Goal: Information Seeking & Learning: Learn about a topic

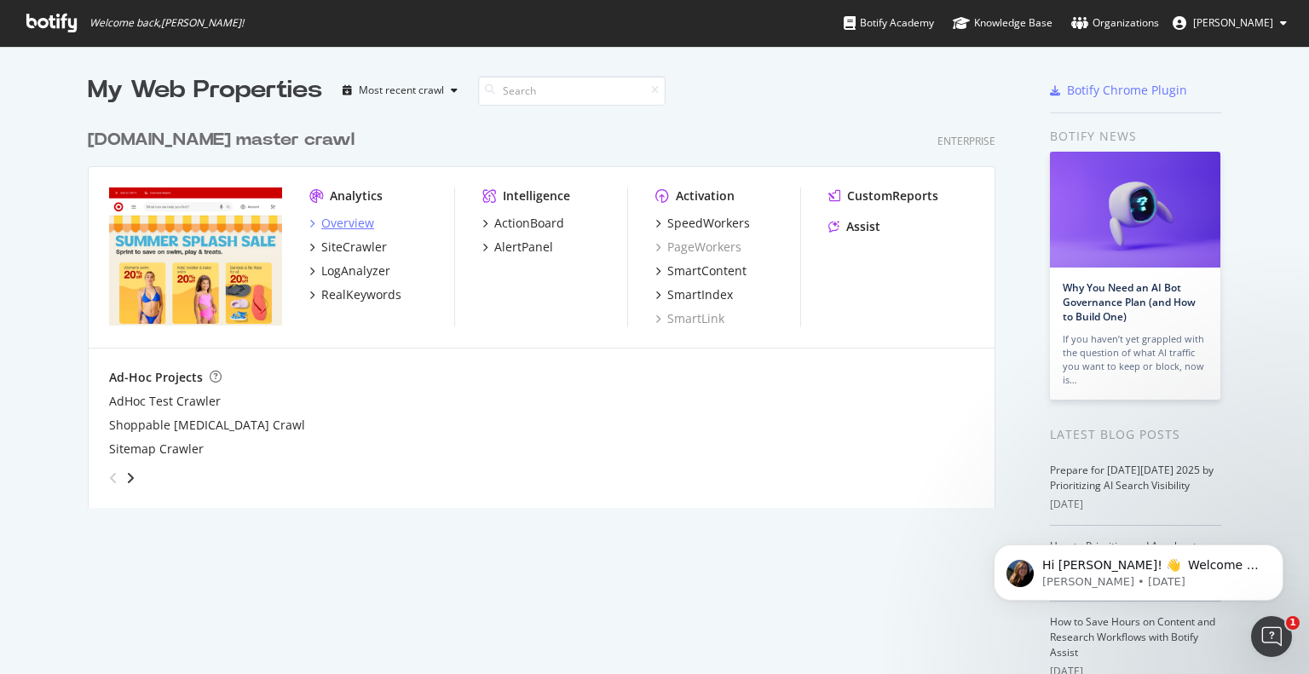
click at [309, 222] on icon "grid" at bounding box center [311, 223] width 5 height 9
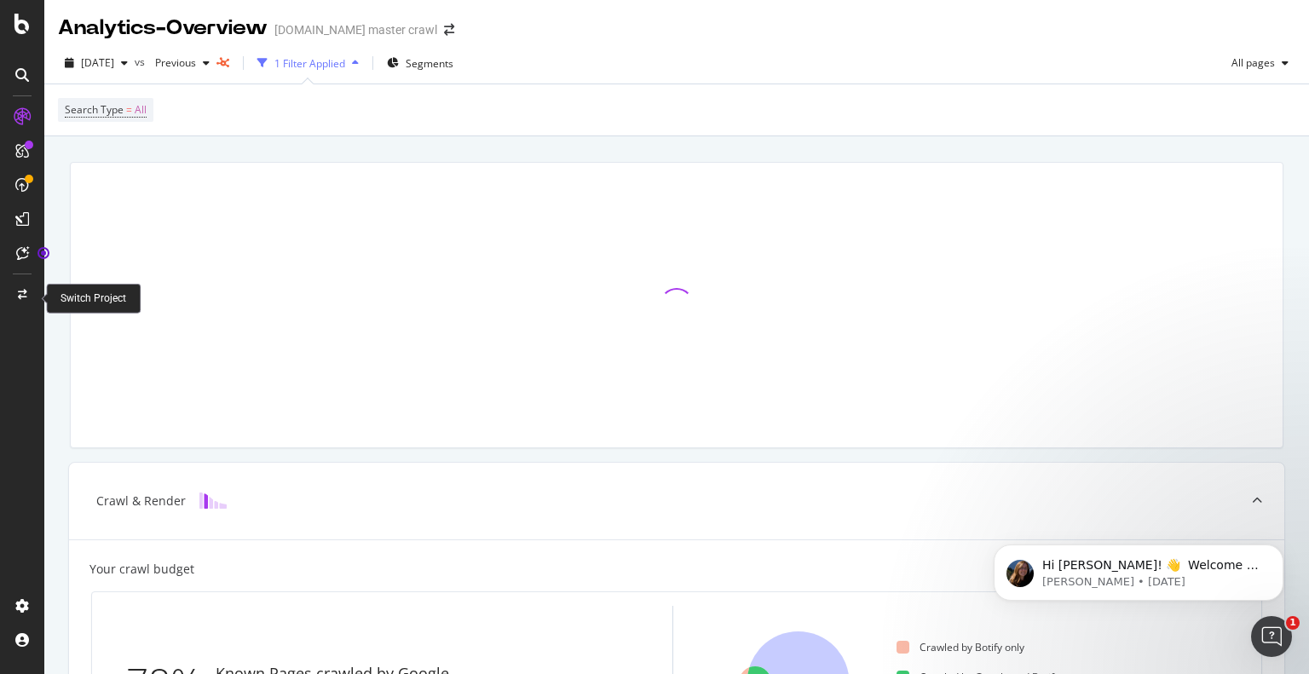
click at [26, 294] on icon at bounding box center [22, 295] width 9 height 10
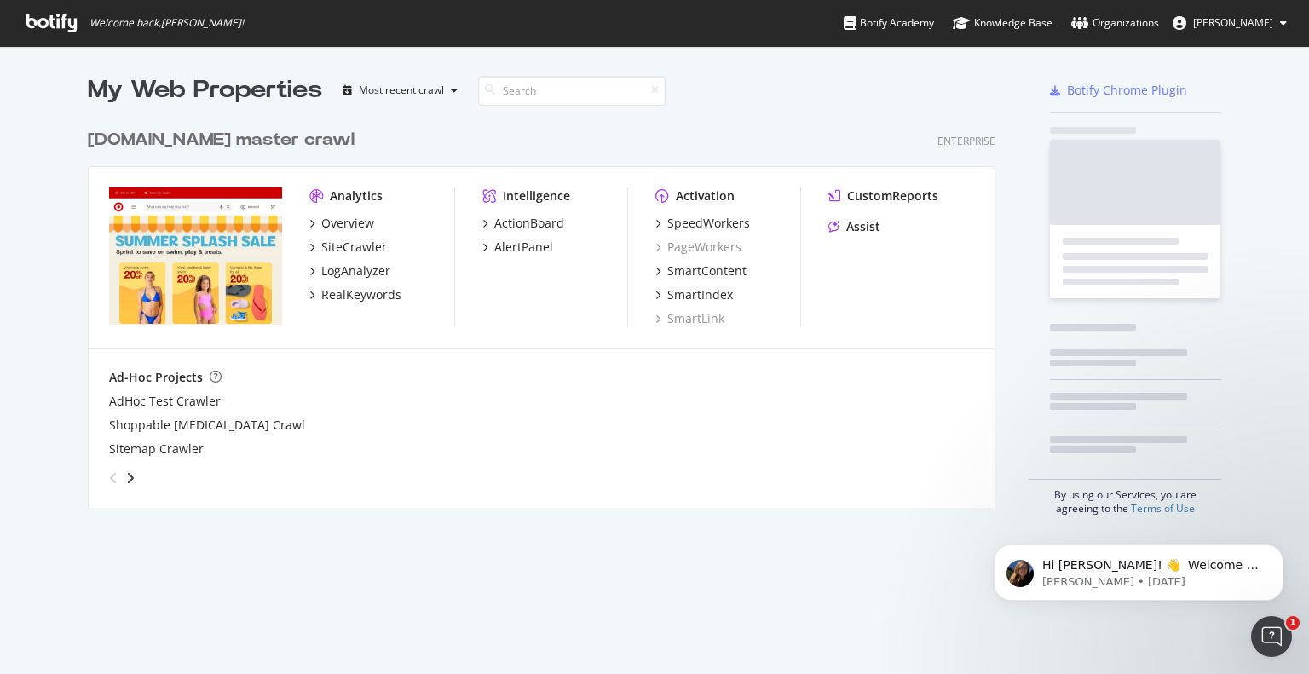
scroll to position [661, 1283]
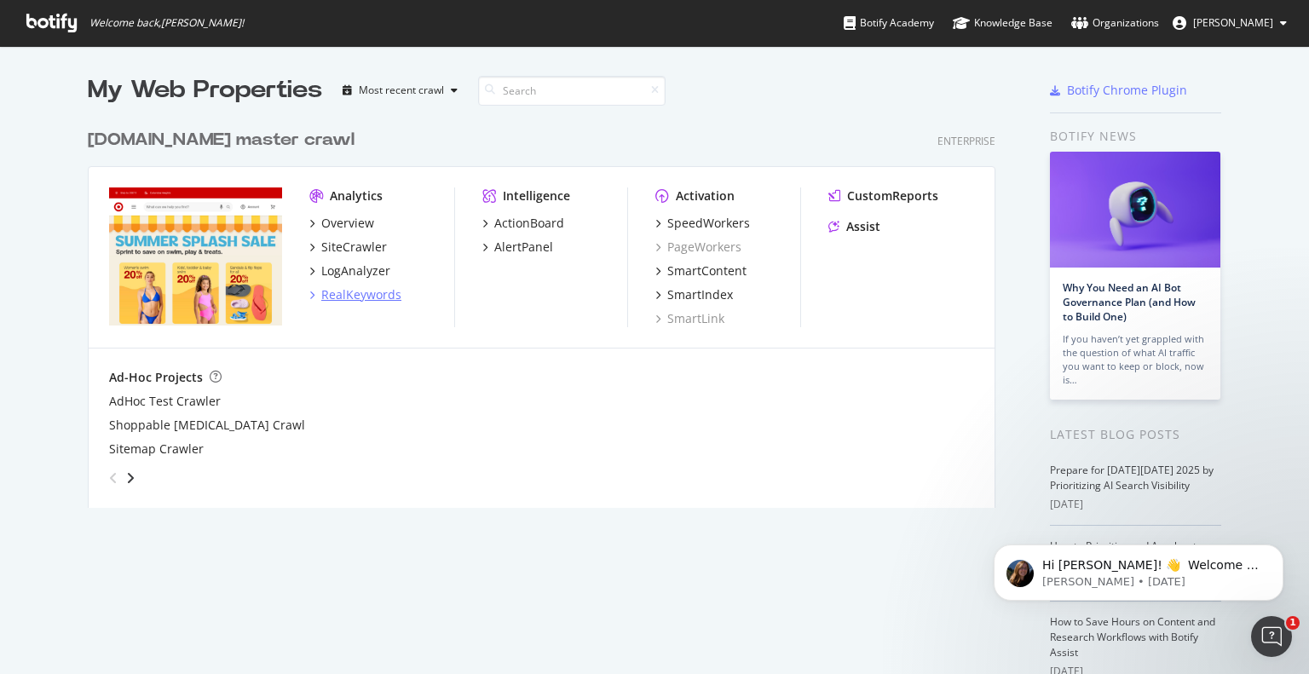
click at [321, 300] on div "RealKeywords" at bounding box center [361, 294] width 80 height 17
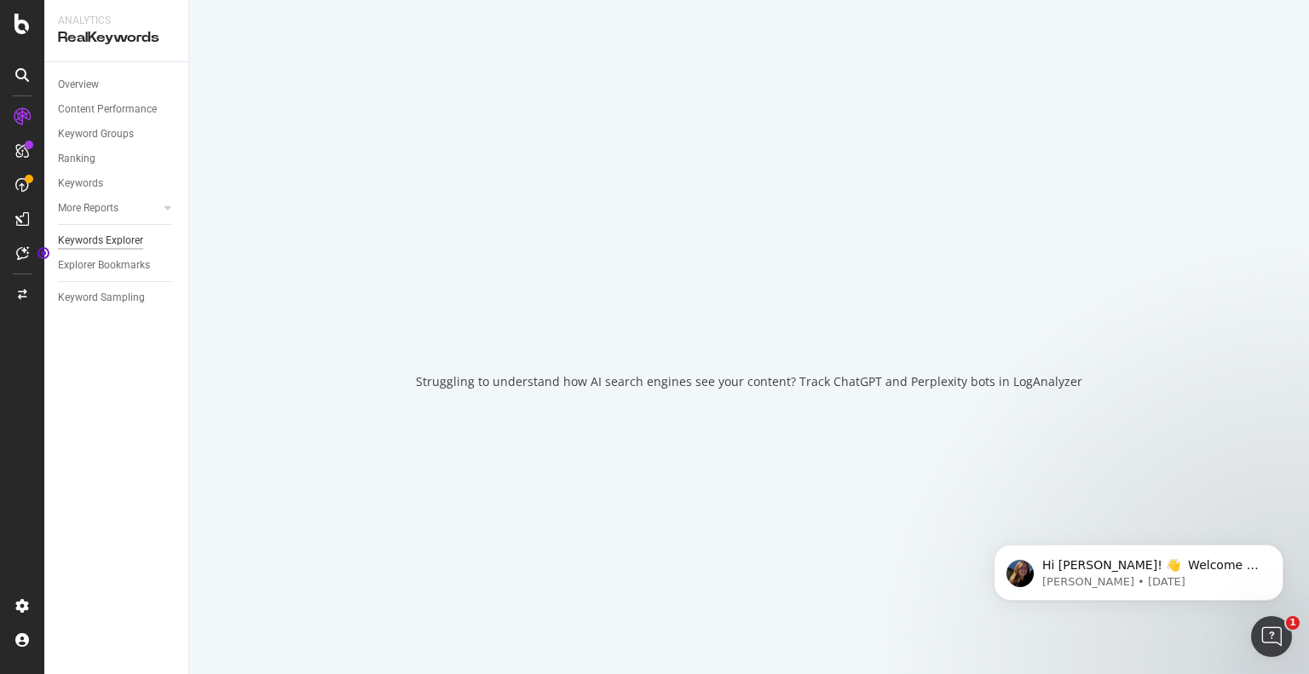
click at [116, 243] on div "Keywords Explorer" at bounding box center [100, 241] width 85 height 18
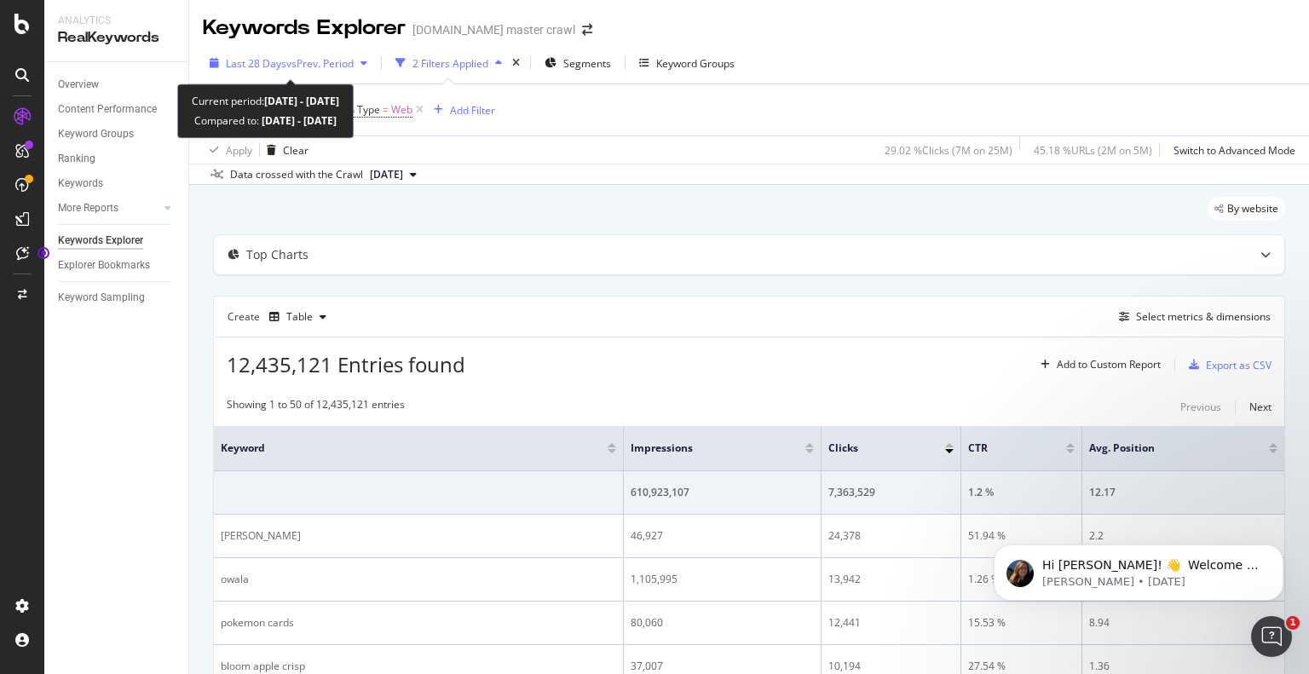
click at [332, 66] on span "vs Prev. Period" at bounding box center [319, 63] width 67 height 14
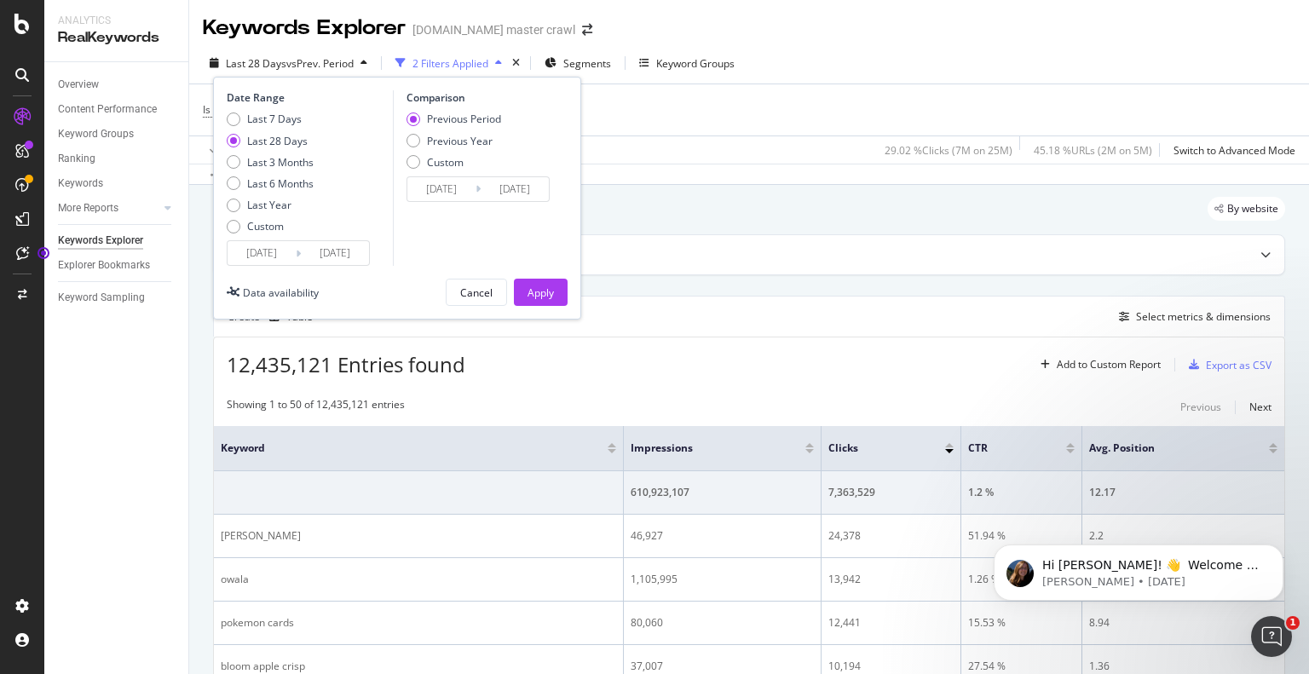
click at [549, 312] on div "Date Range Last 7 Days Last 28 Days Last 3 Months Last 6 Months Last Year Custo…" at bounding box center [397, 198] width 368 height 243
click at [544, 291] on div "Apply" at bounding box center [541, 293] width 26 height 14
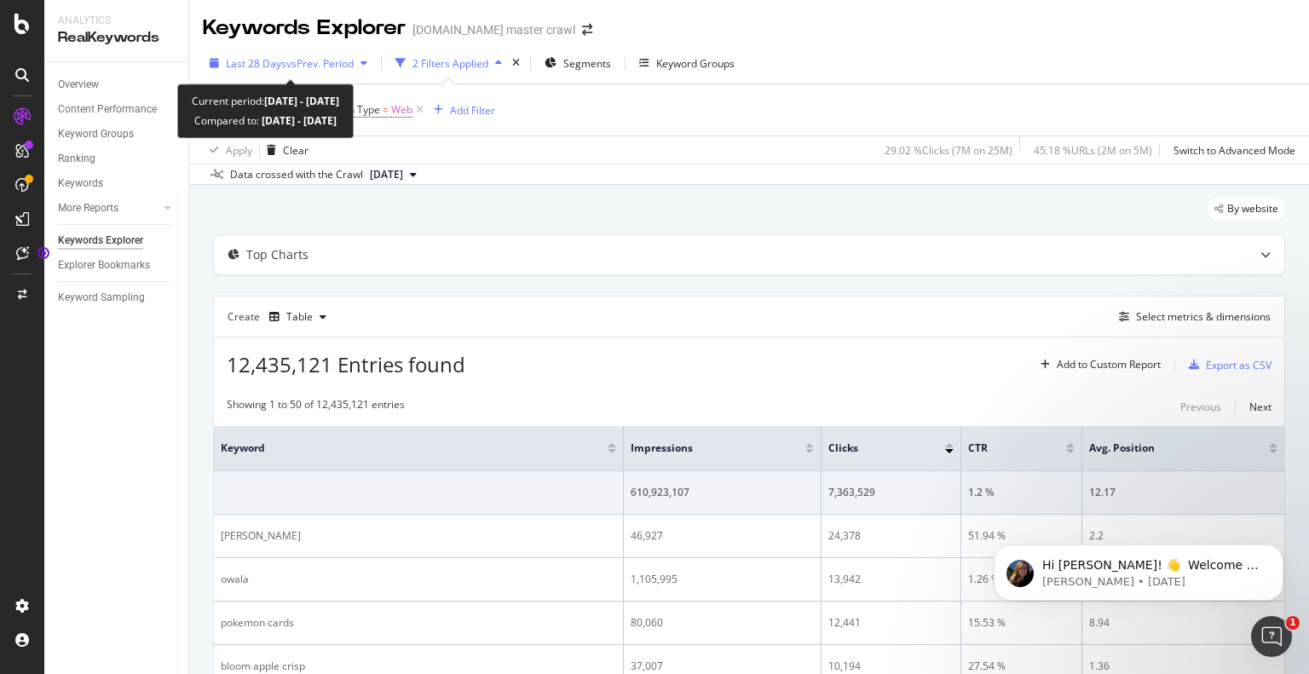
click at [333, 59] on span "vs Prev. Period" at bounding box center [319, 63] width 67 height 14
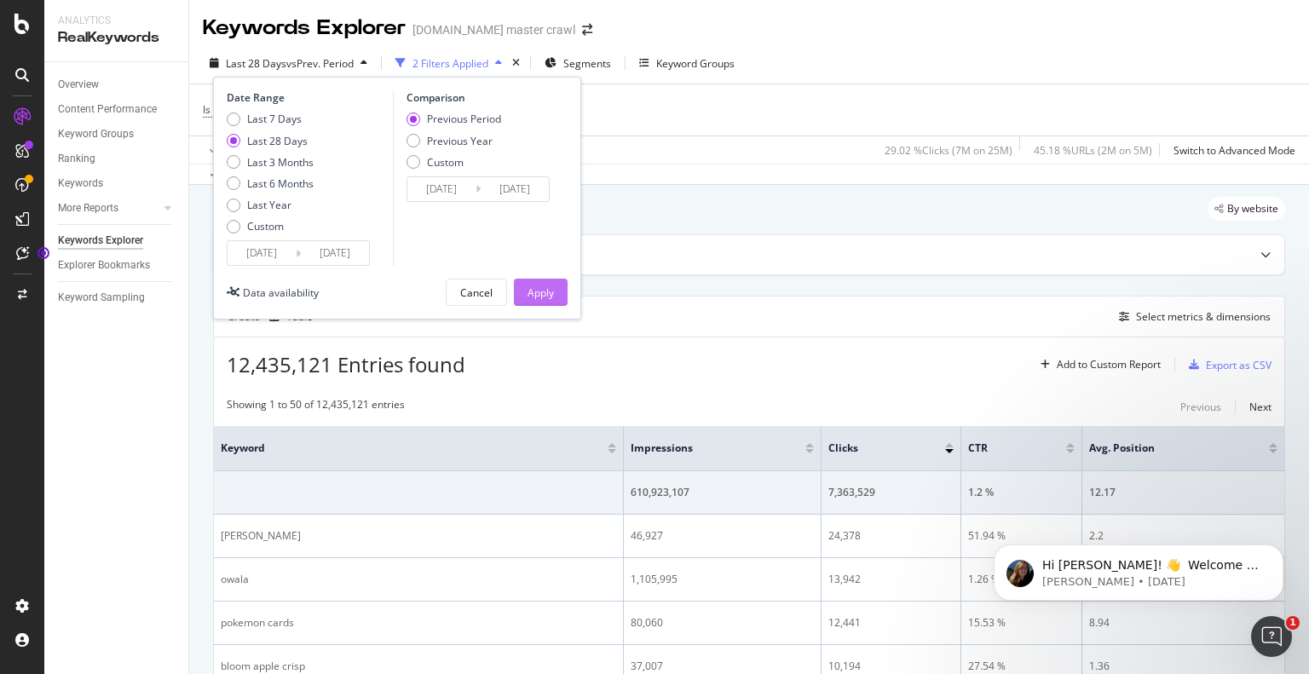
click at [538, 303] on div "Apply" at bounding box center [541, 293] width 26 height 26
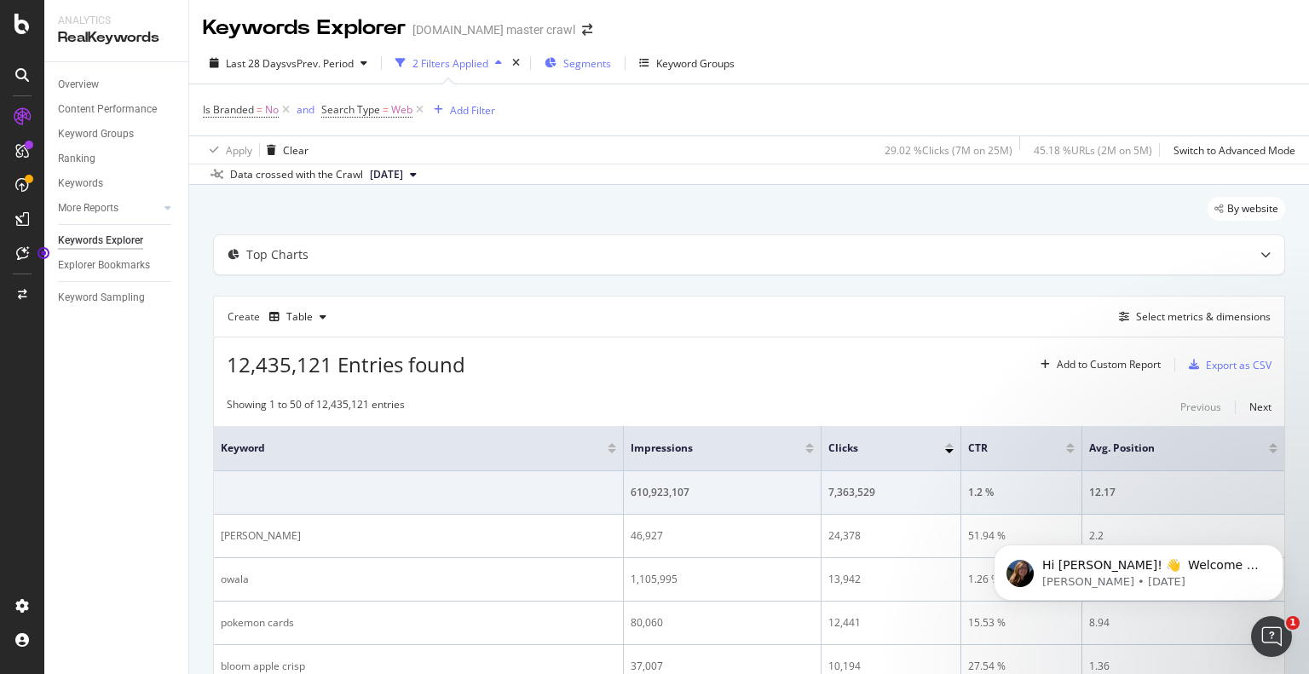
click at [581, 58] on span "Segments" at bounding box center [587, 63] width 48 height 14
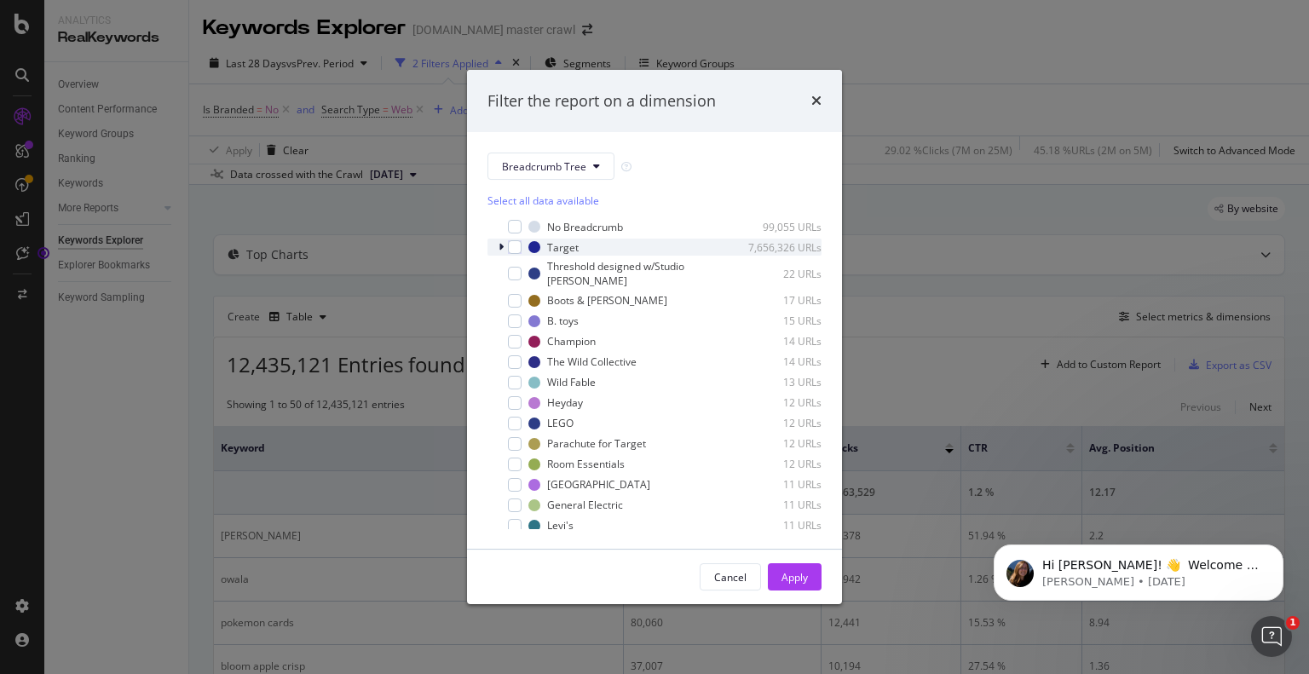
click at [500, 251] on icon "modal" at bounding box center [501, 247] width 5 height 10
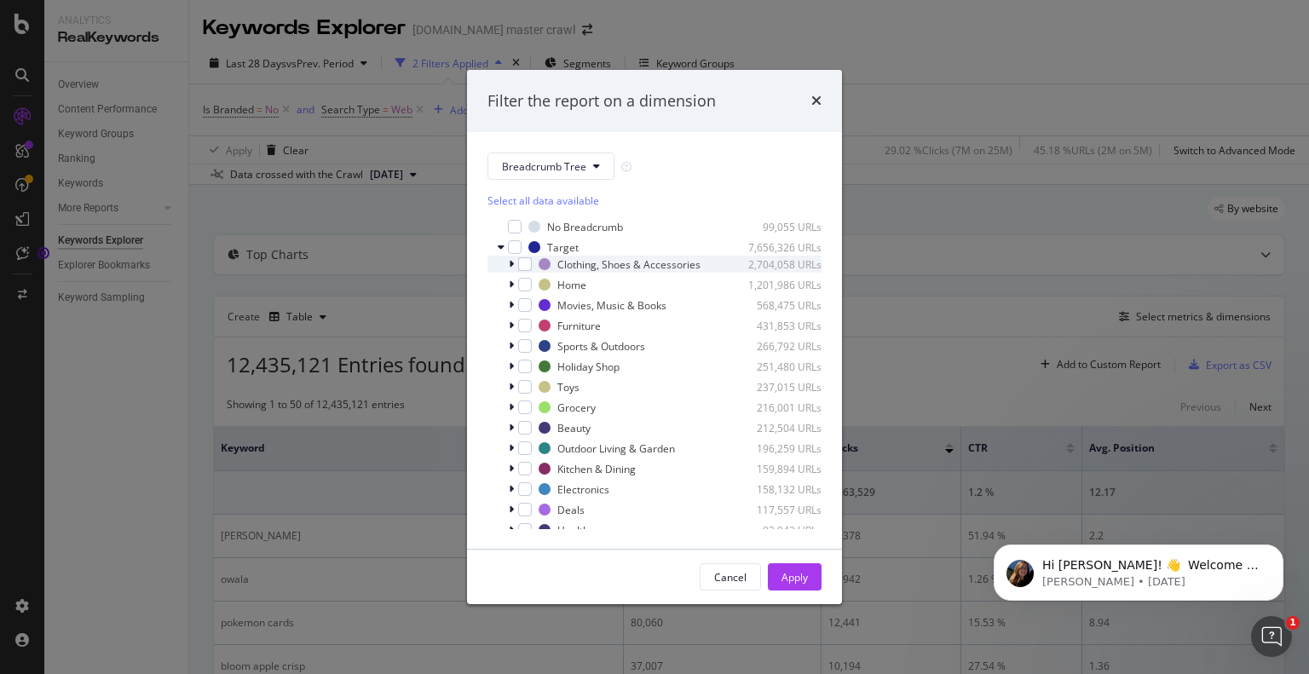
click at [511, 266] on icon "modal" at bounding box center [511, 264] width 5 height 10
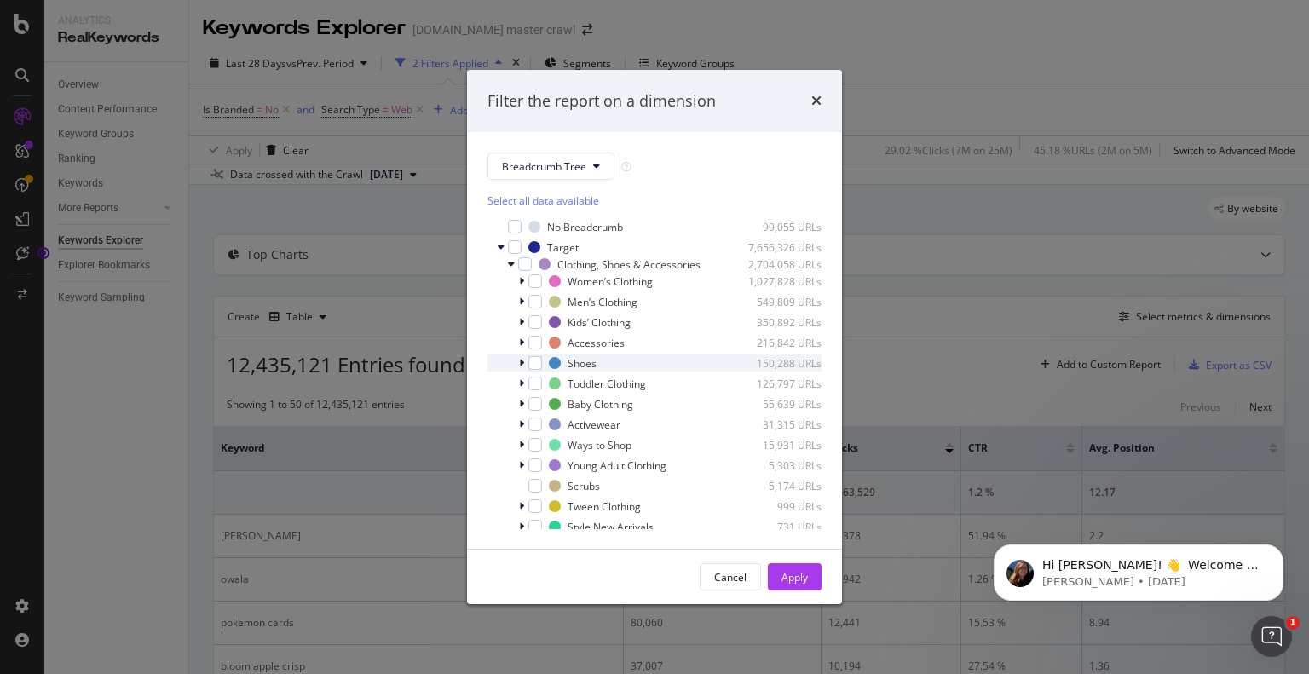
click at [522, 363] on icon "modal" at bounding box center [521, 363] width 5 height 10
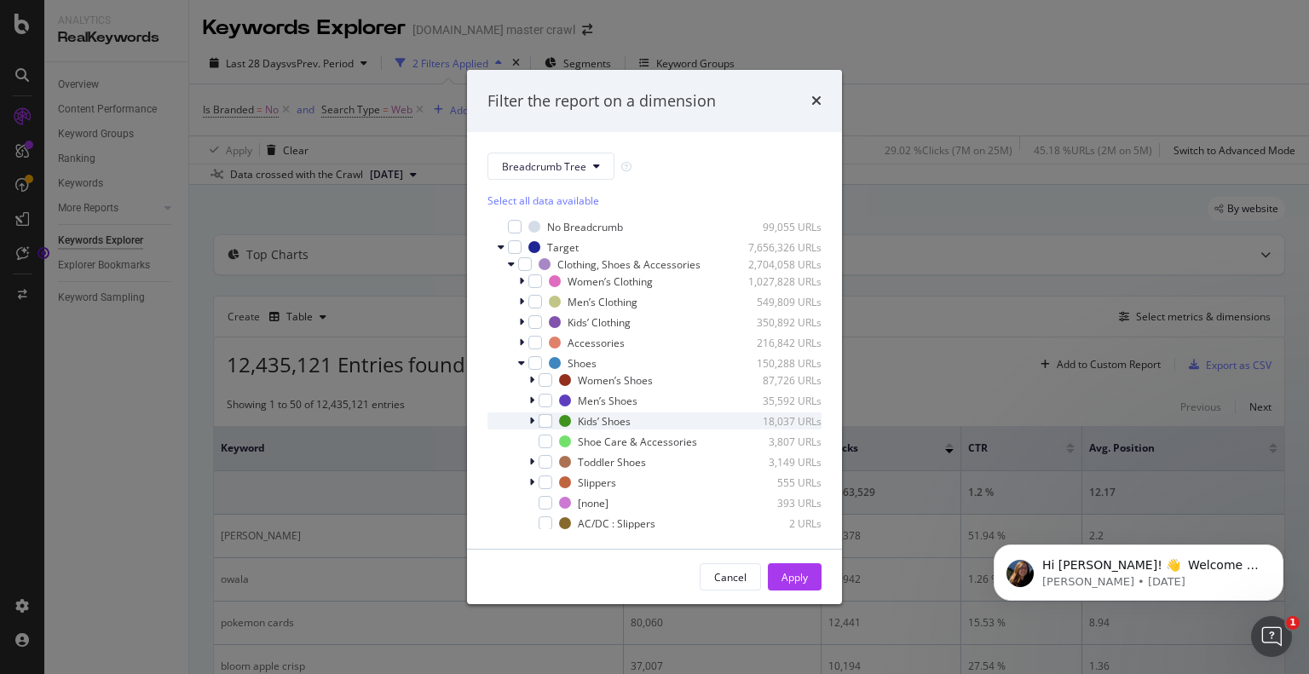
click at [532, 425] on icon "modal" at bounding box center [531, 421] width 5 height 10
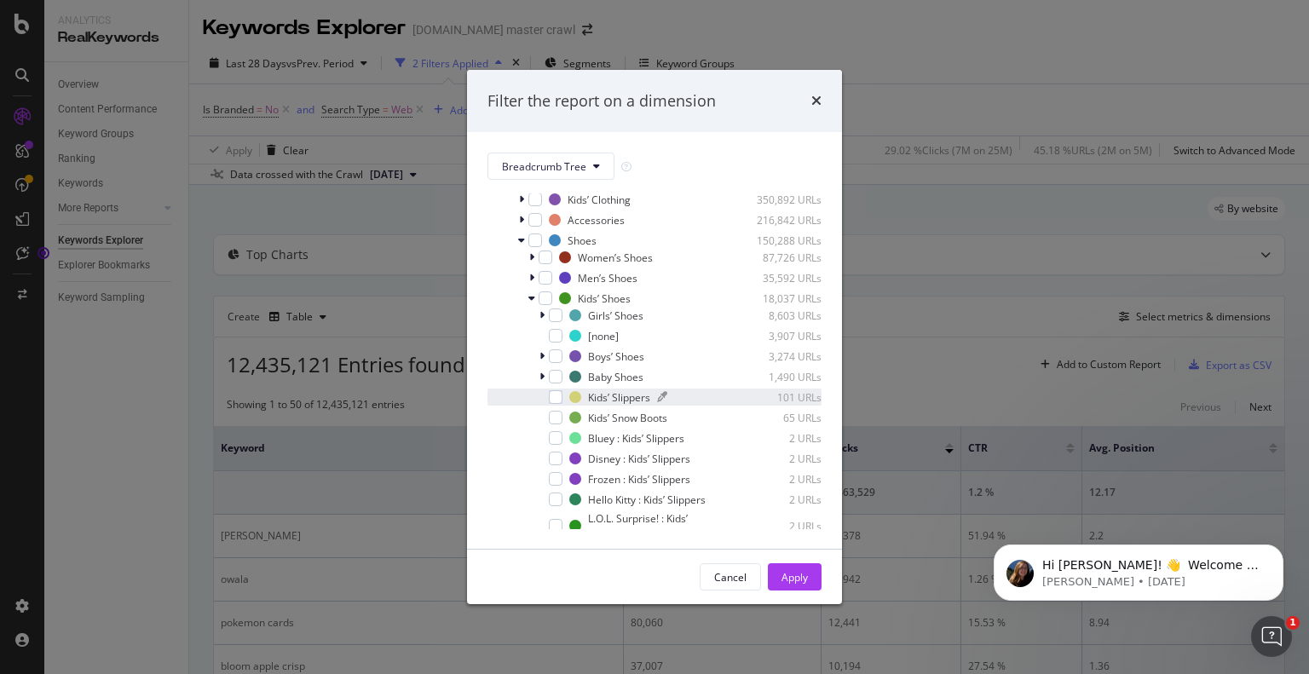
scroll to position [85, 0]
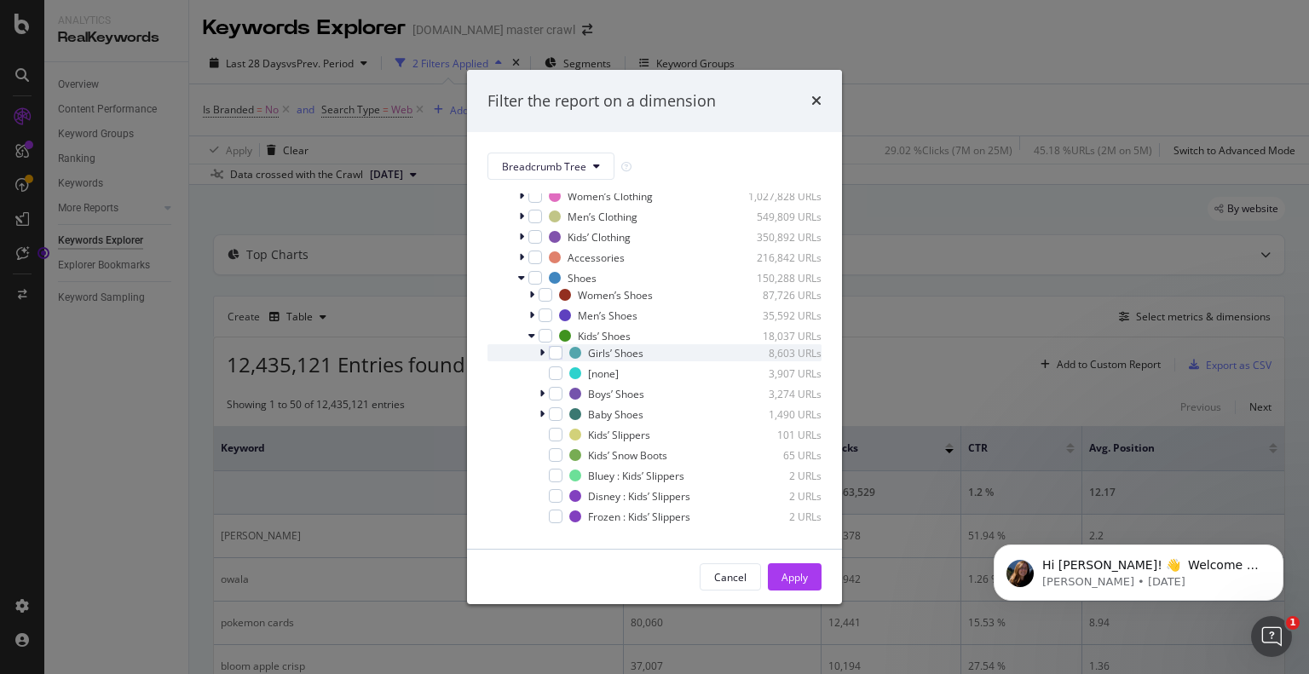
click at [542, 360] on div "modal" at bounding box center [544, 352] width 10 height 17
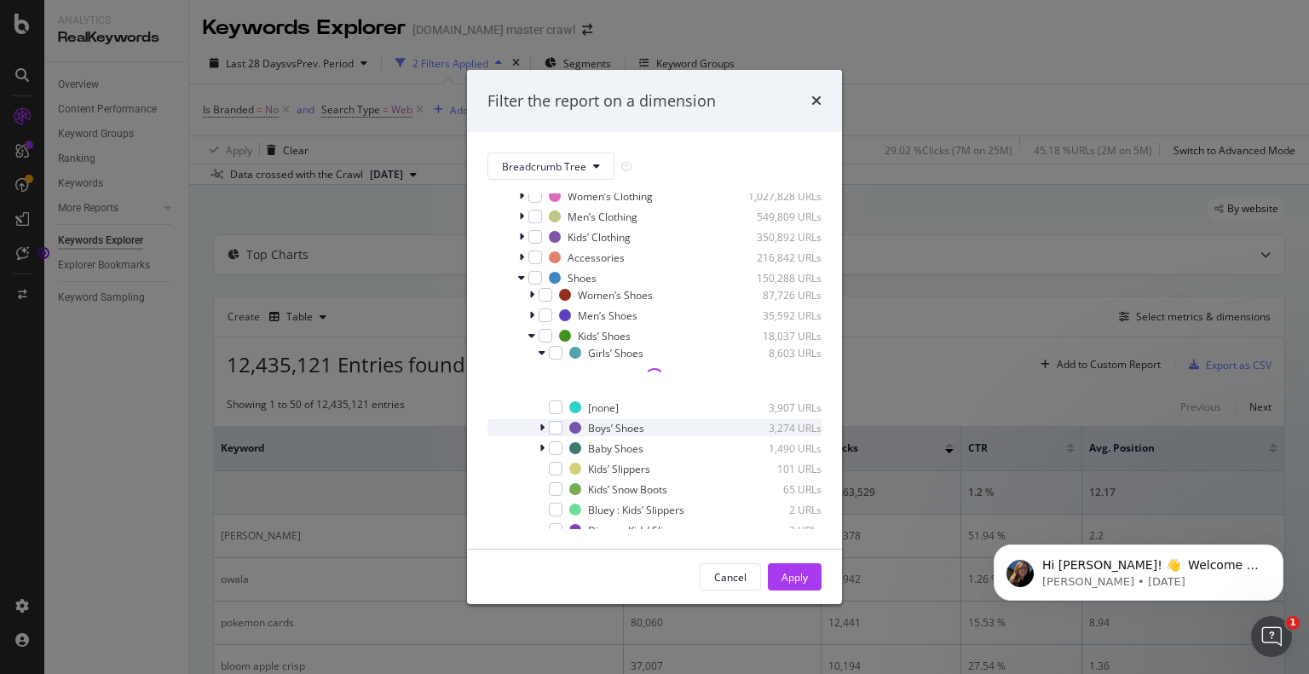
click at [538, 433] on div "Boys’ Shoes 3,274 URLs" at bounding box center [655, 427] width 334 height 17
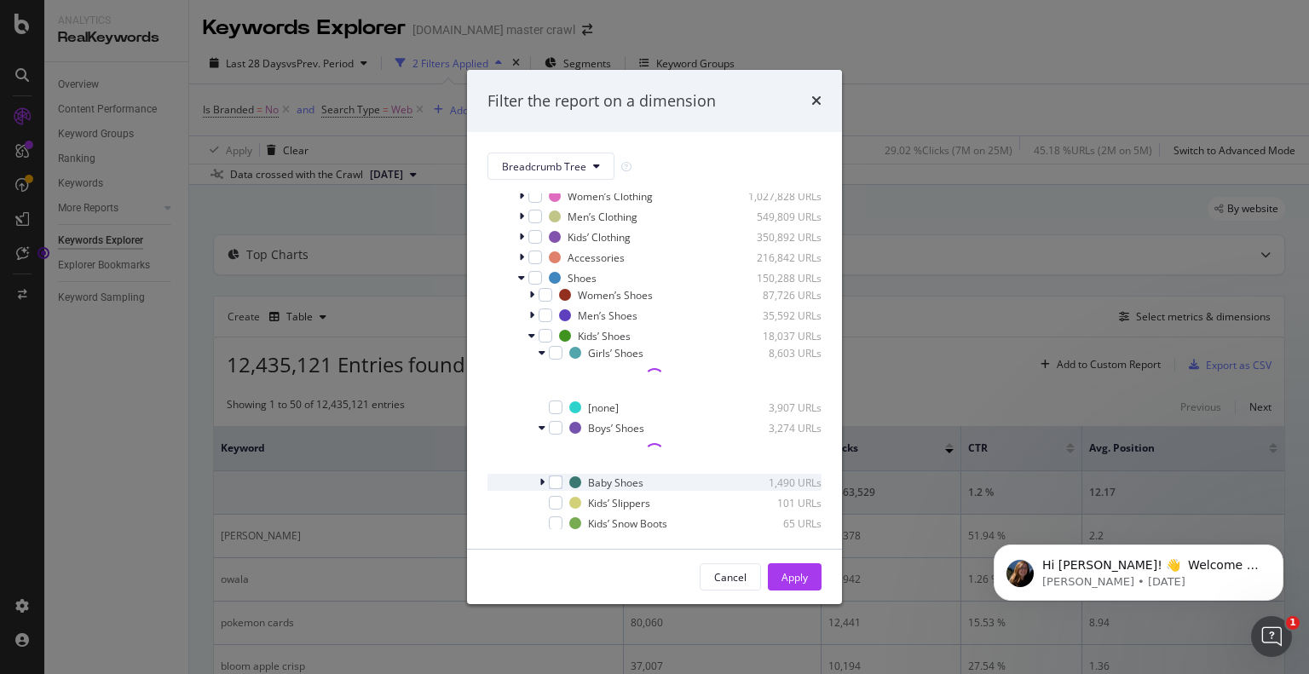
click at [539, 480] on div "modal" at bounding box center [544, 482] width 10 height 17
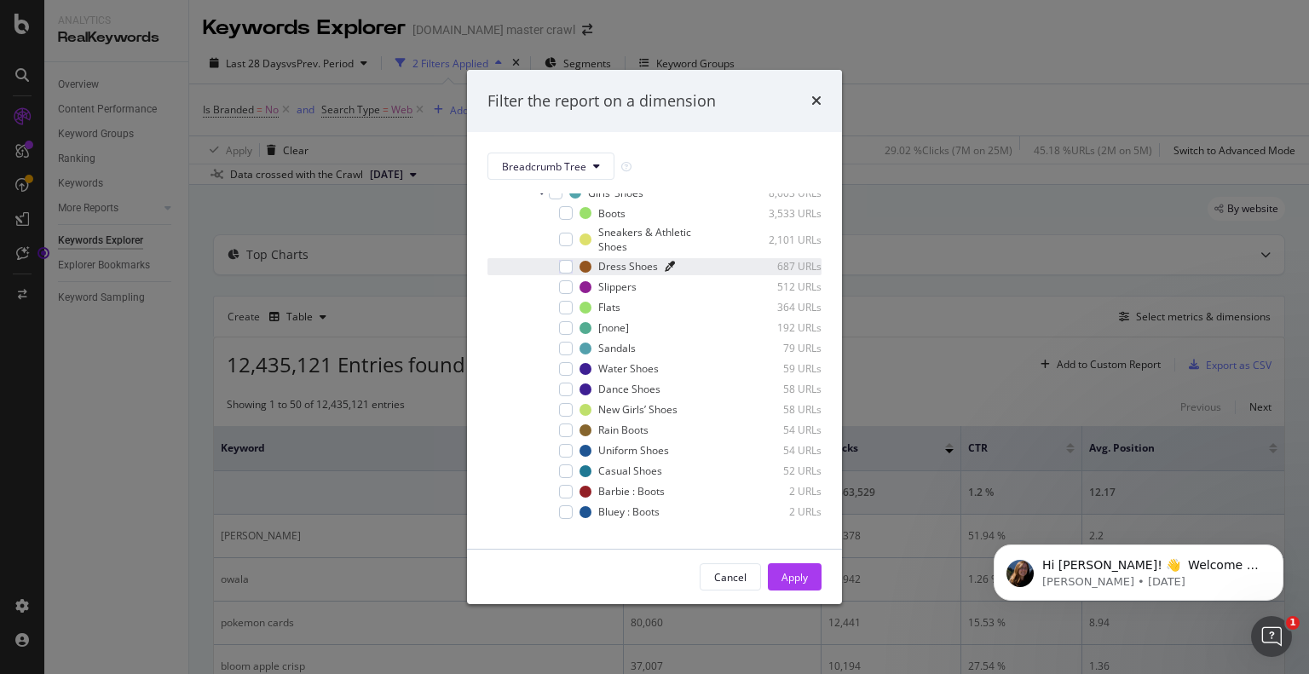
scroll to position [256, 0]
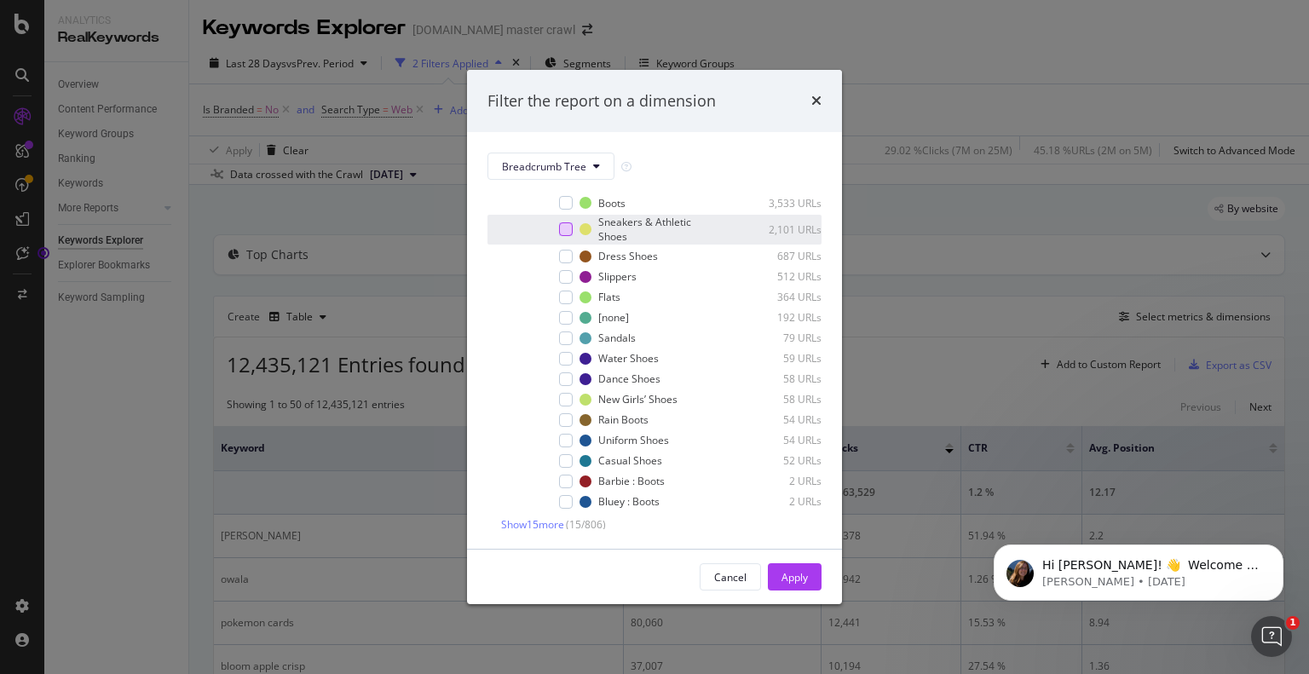
click at [566, 228] on div "modal" at bounding box center [566, 230] width 14 height 14
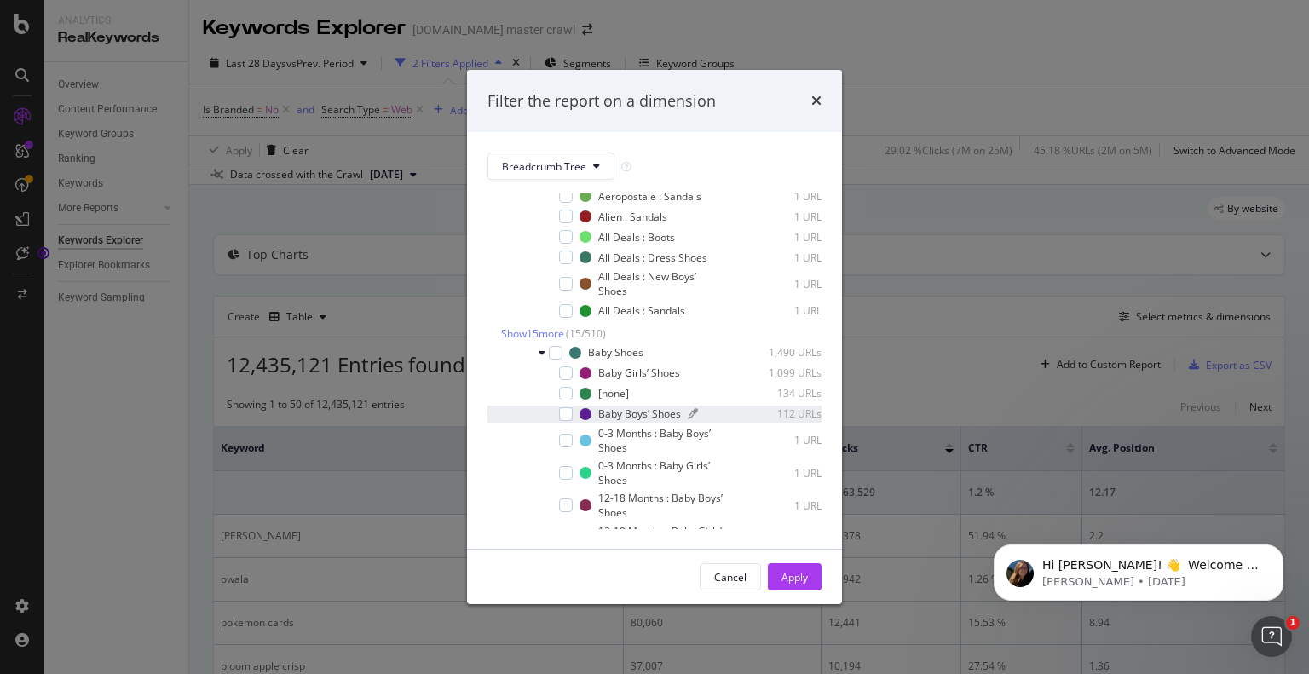
scroll to position [597, 0]
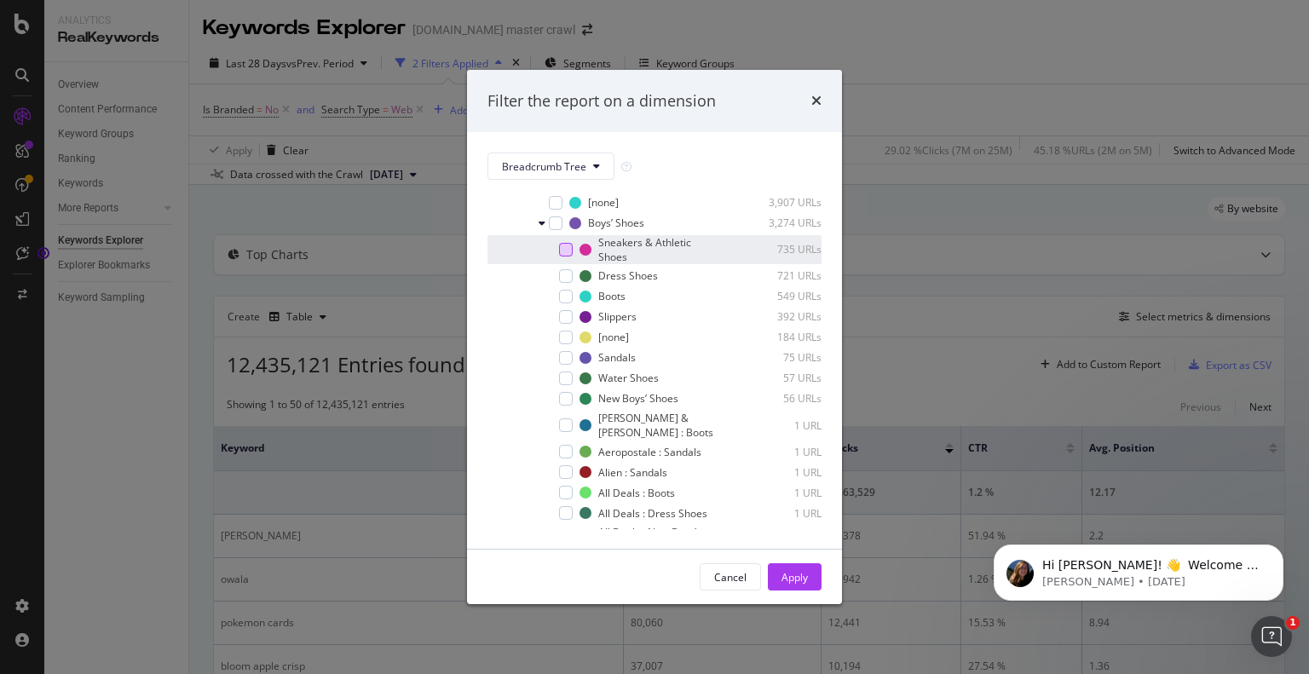
click at [565, 251] on div "modal" at bounding box center [566, 250] width 14 height 14
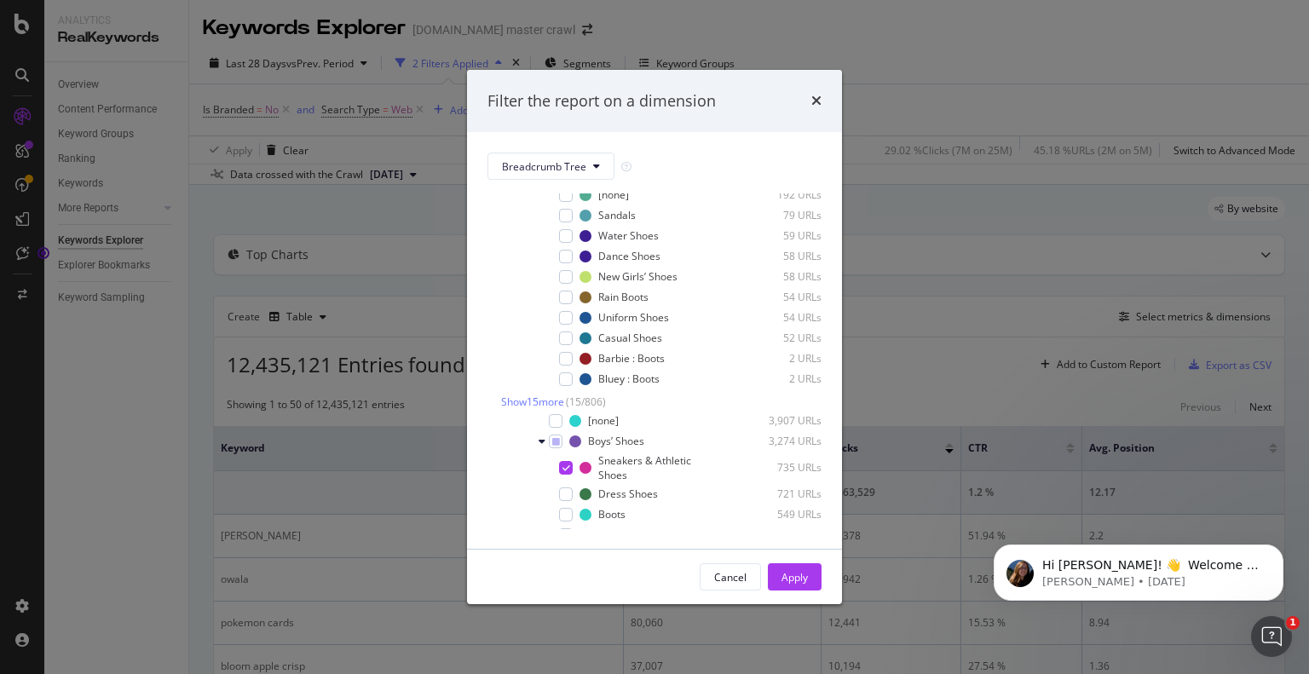
scroll to position [511, 0]
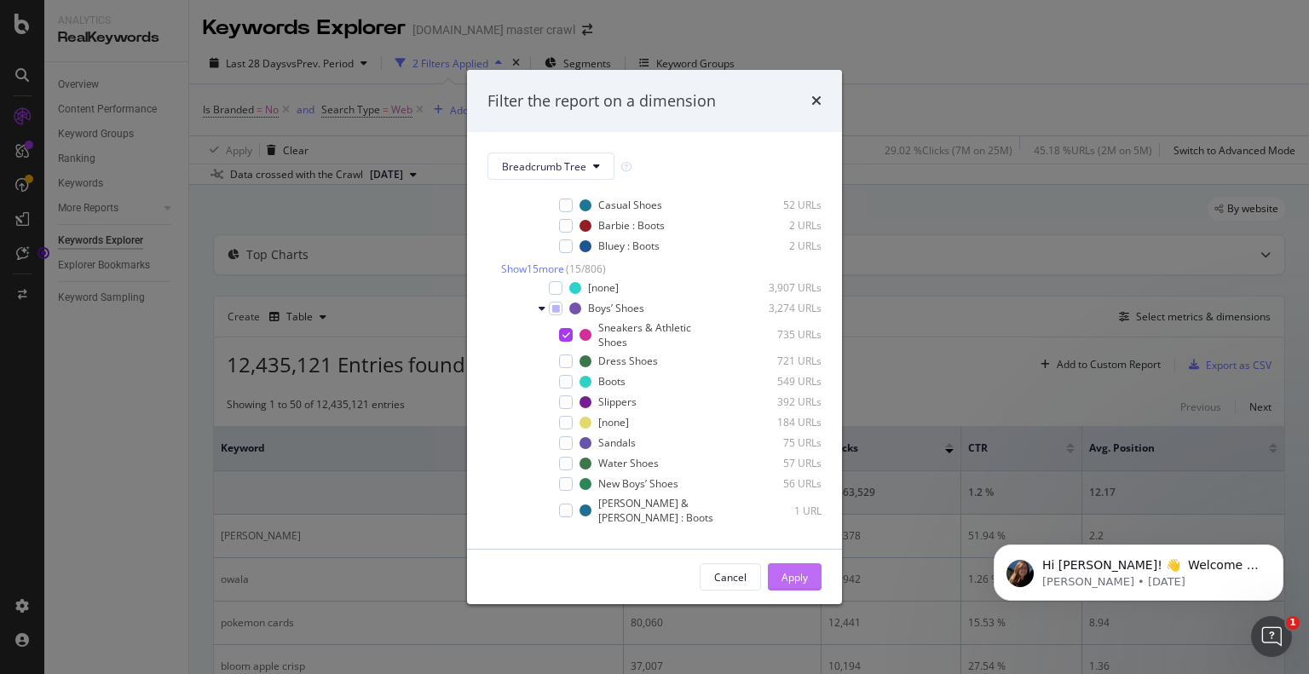
click at [791, 577] on div "Apply" at bounding box center [795, 577] width 26 height 14
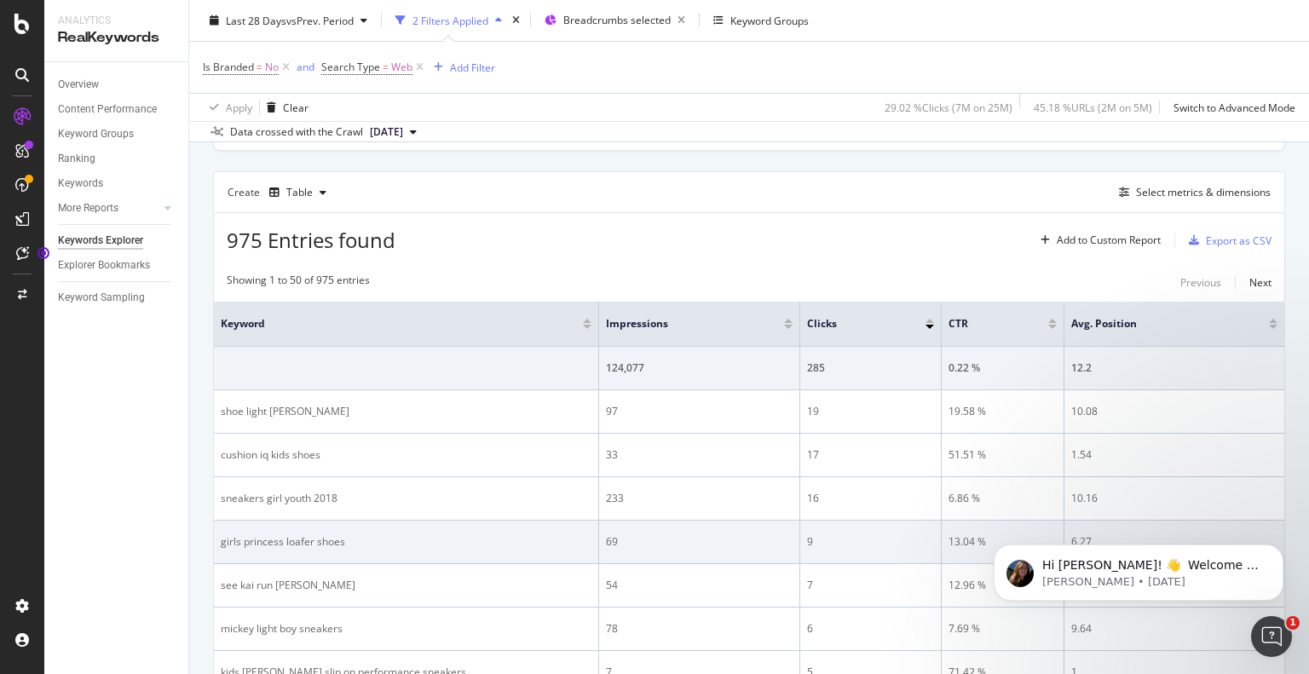
scroll to position [85, 0]
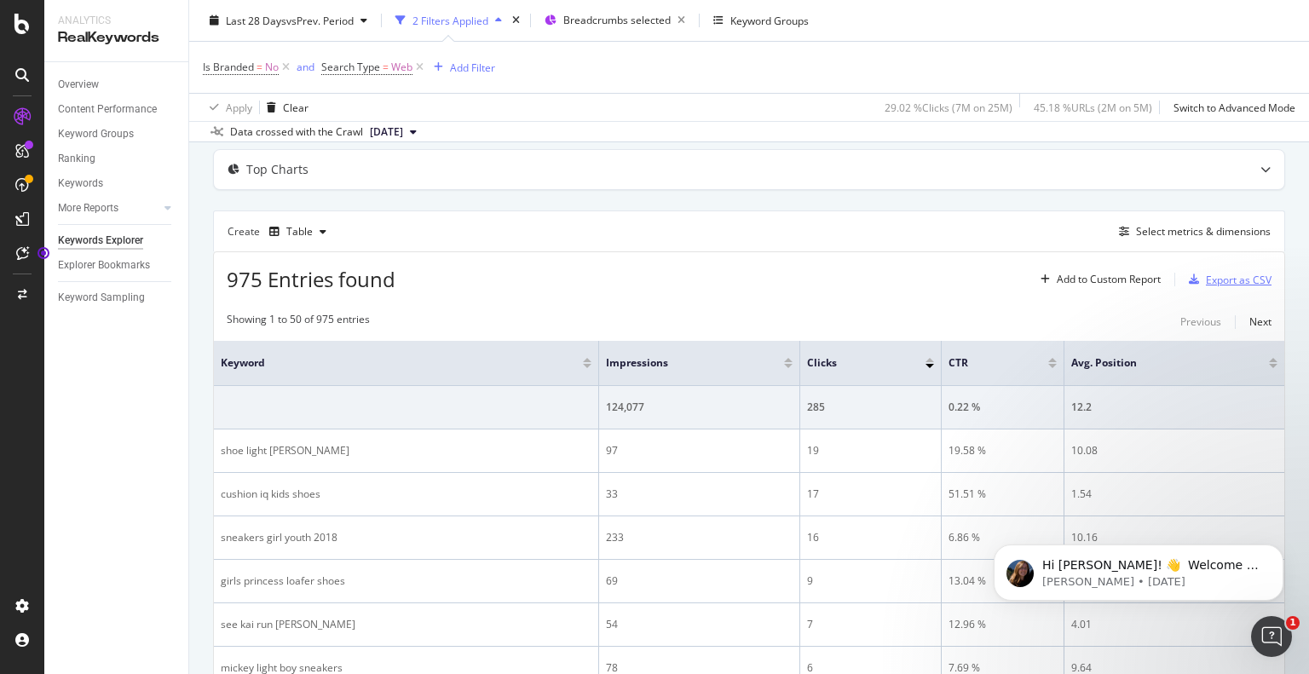
click at [1187, 280] on div "button" at bounding box center [1194, 279] width 24 height 10
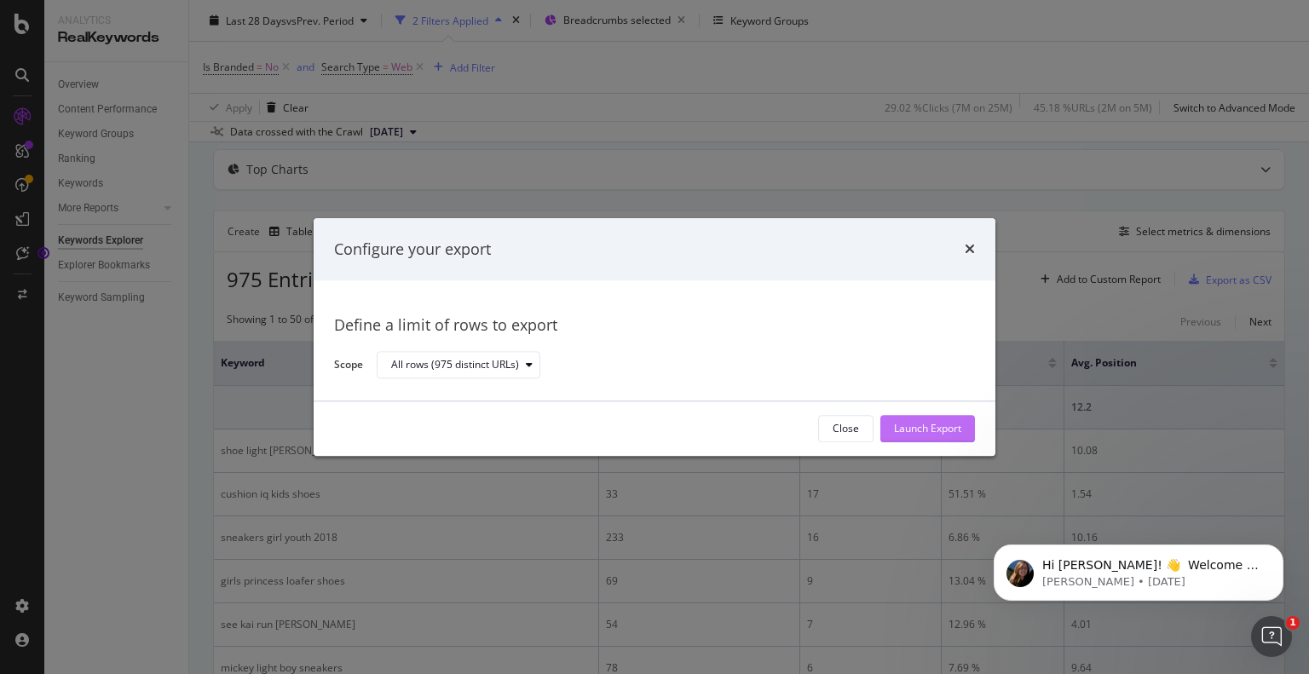
click at [914, 432] on div "Launch Export" at bounding box center [927, 429] width 67 height 14
